Goal: Transaction & Acquisition: Purchase product/service

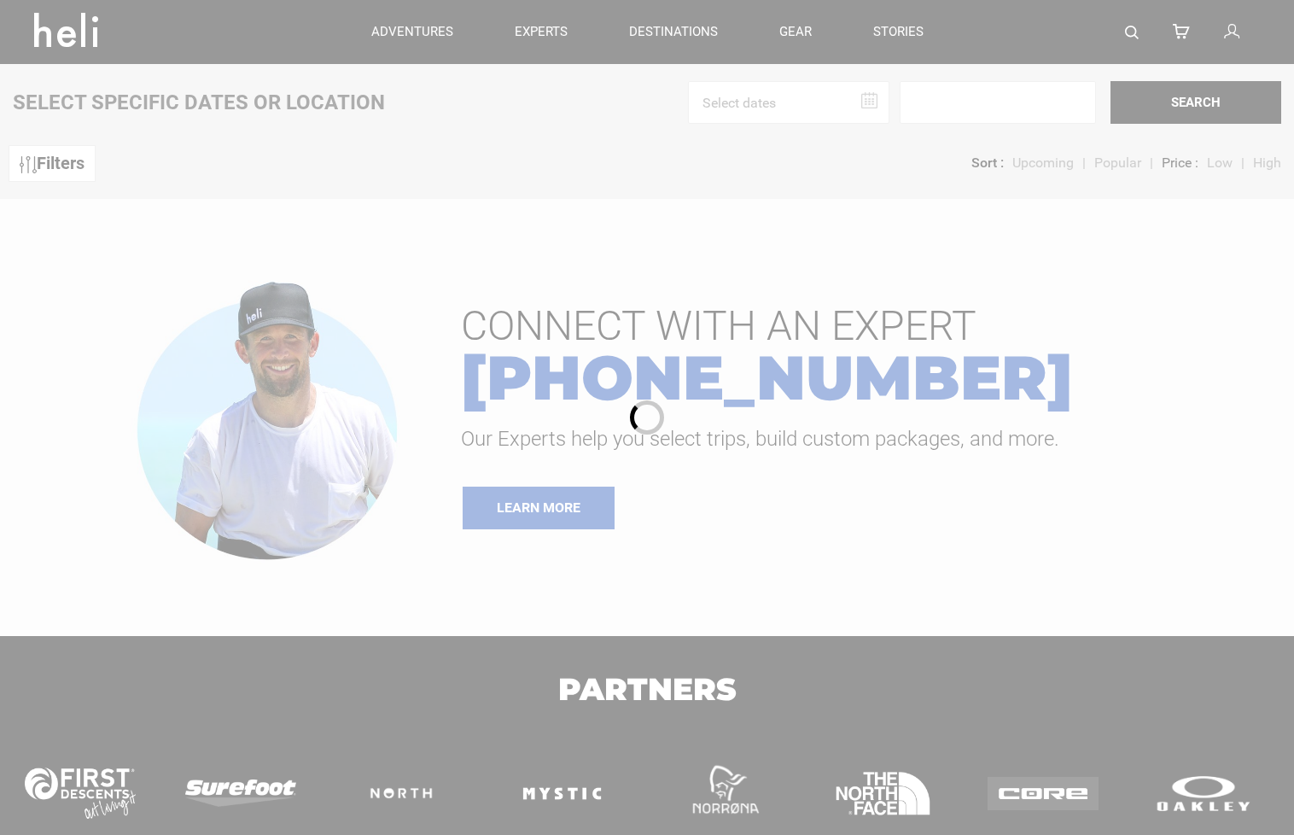
type input "Bike"
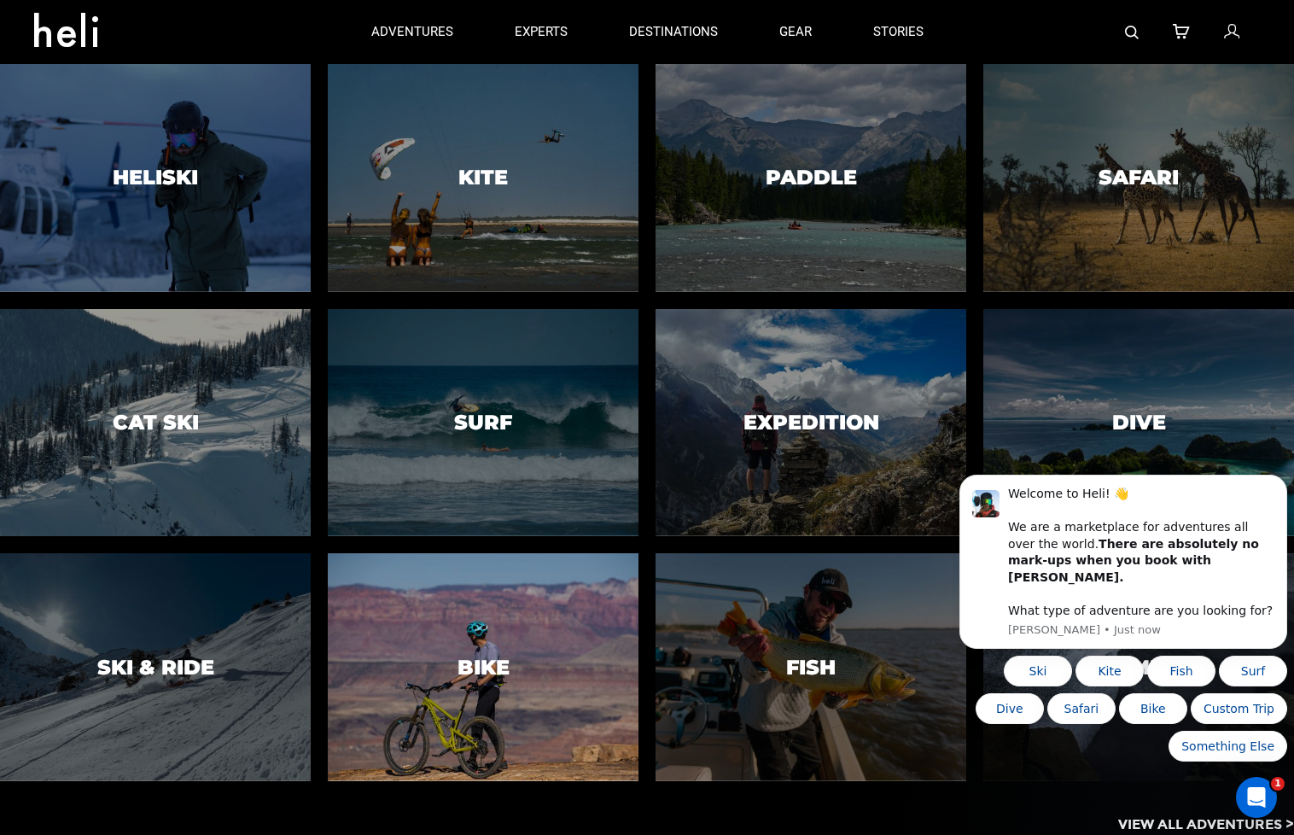
click at [478, 672] on h3 "Bike" at bounding box center [483, 667] width 52 height 22
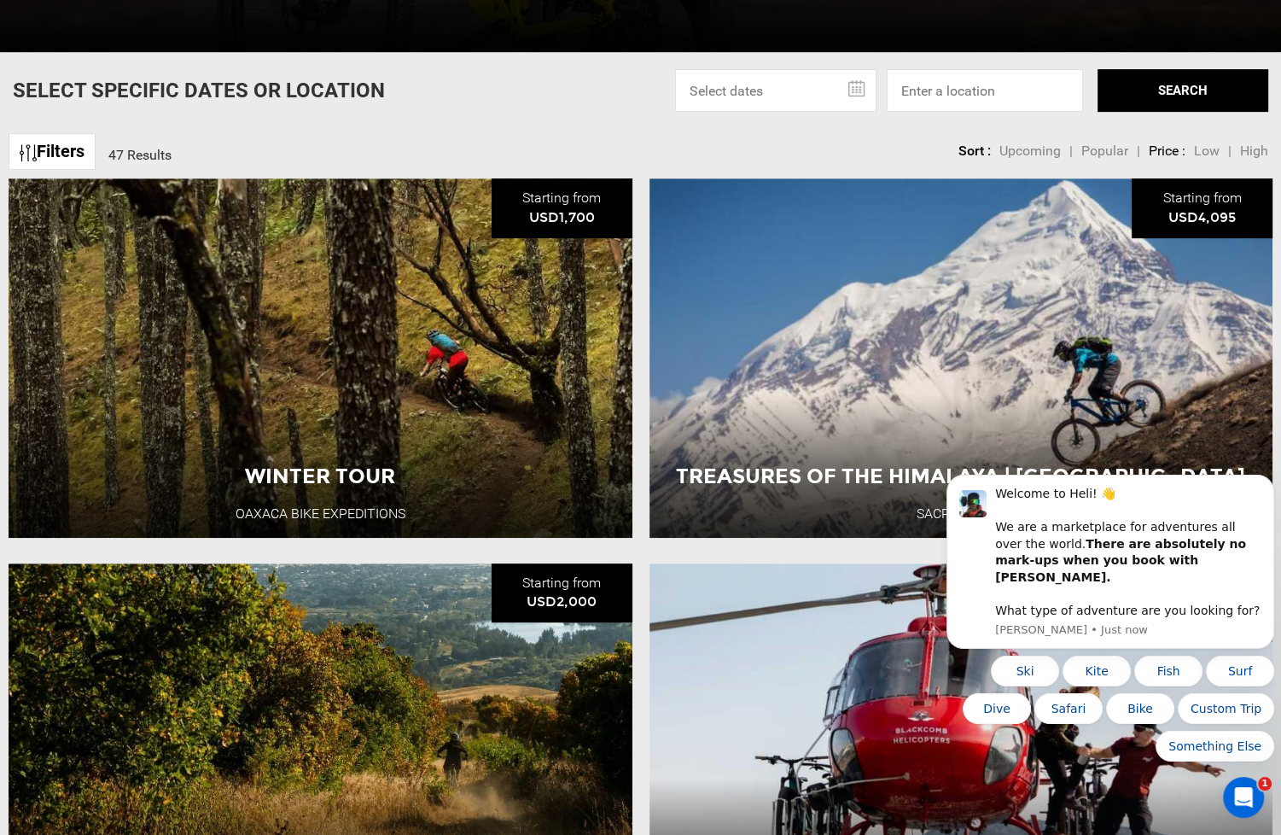
scroll to position [683, 0]
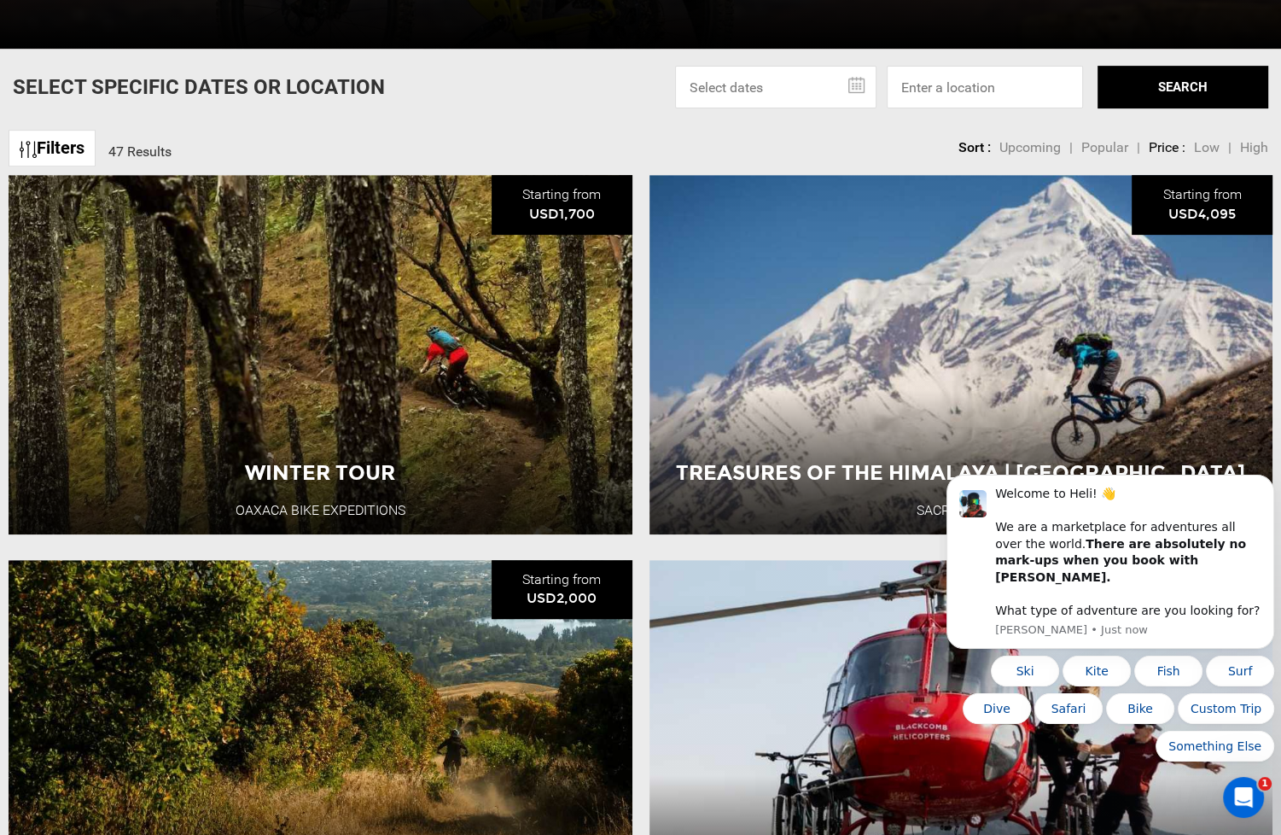
type input "Bike"
